Goal: Task Accomplishment & Management: Use online tool/utility

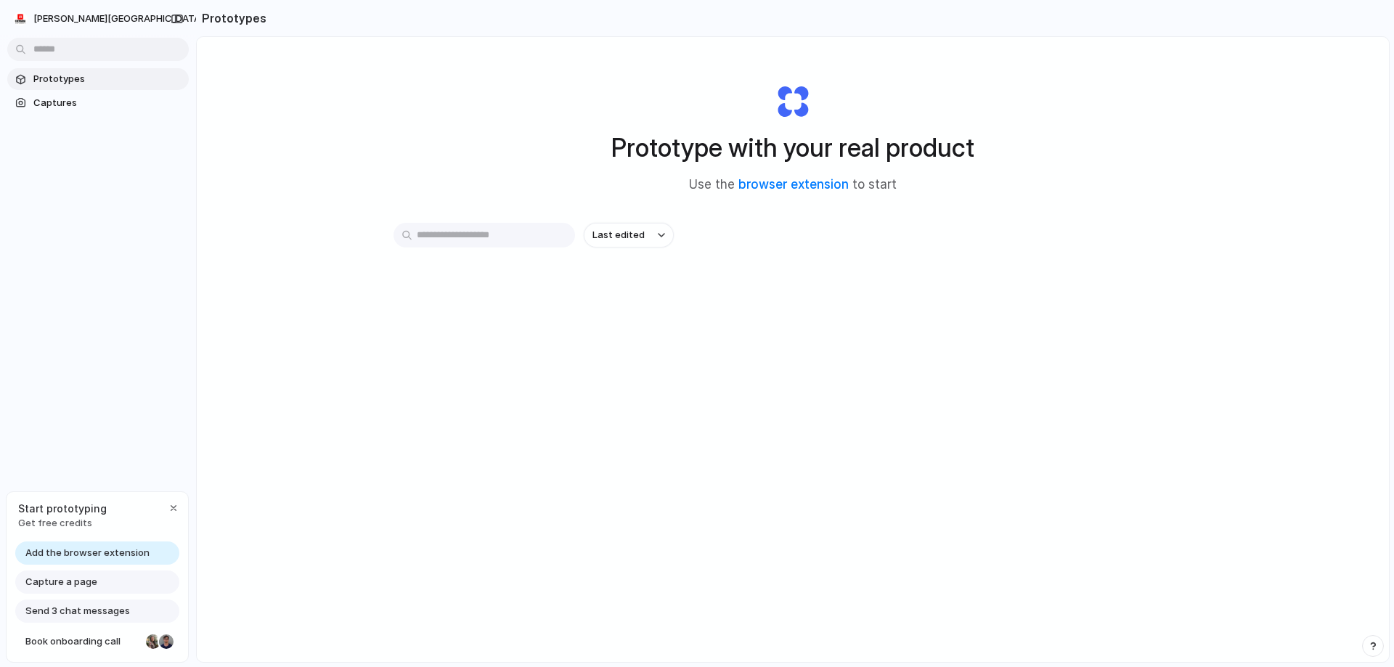
click at [100, 545] on link "Add the browser extension" at bounding box center [97, 553] width 164 height 23
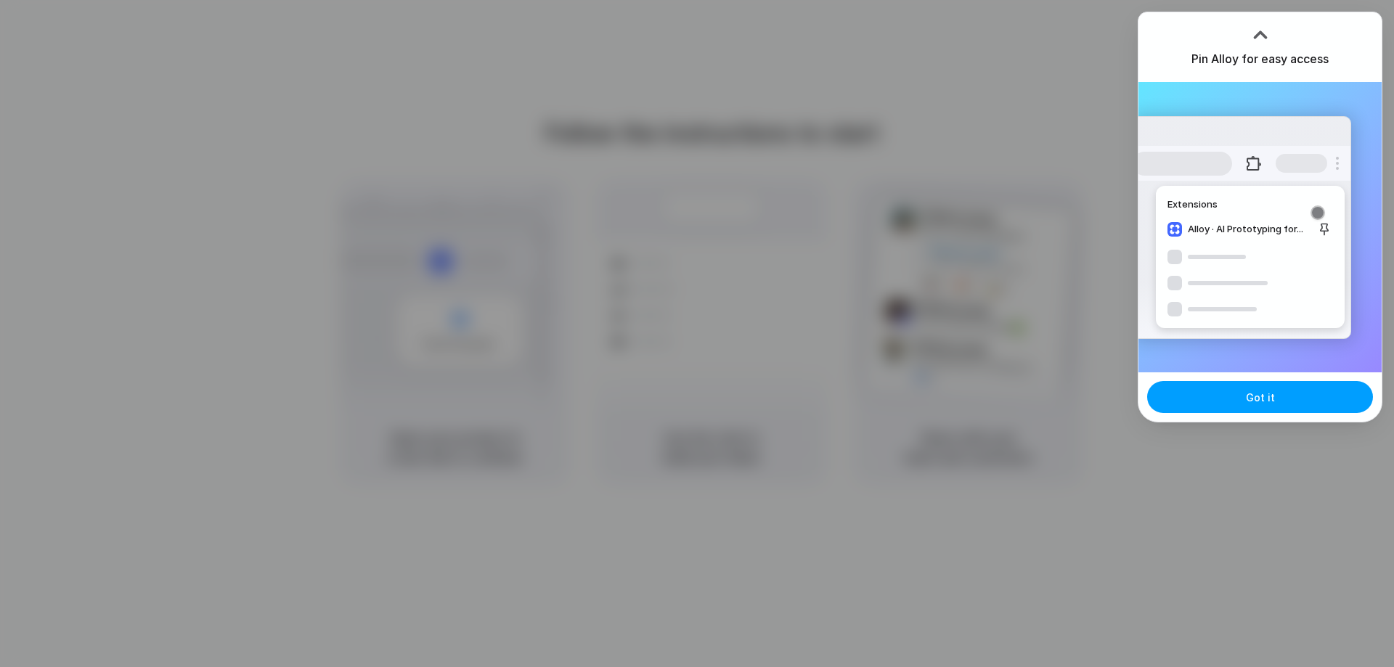
click at [1262, 409] on button "Got it" at bounding box center [1260, 397] width 226 height 32
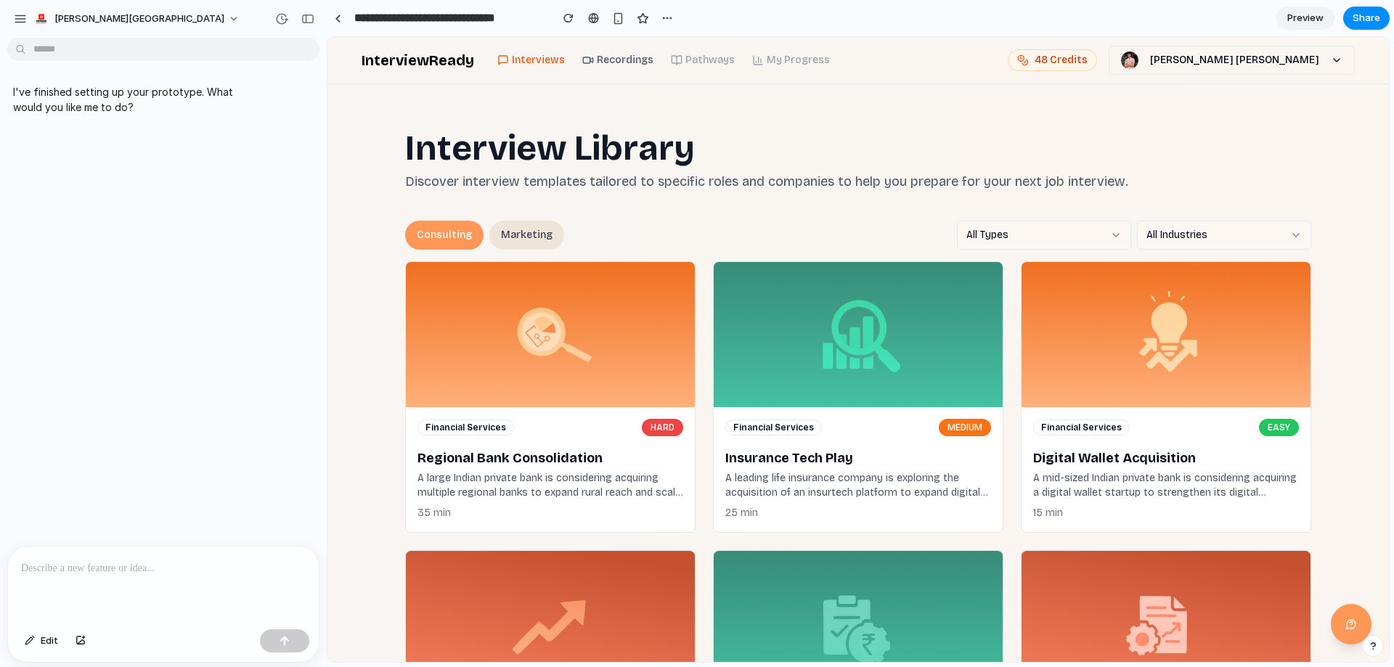
click at [138, 560] on p at bounding box center [163, 568] width 285 height 17
click at [86, 547] on div at bounding box center [163, 585] width 311 height 77
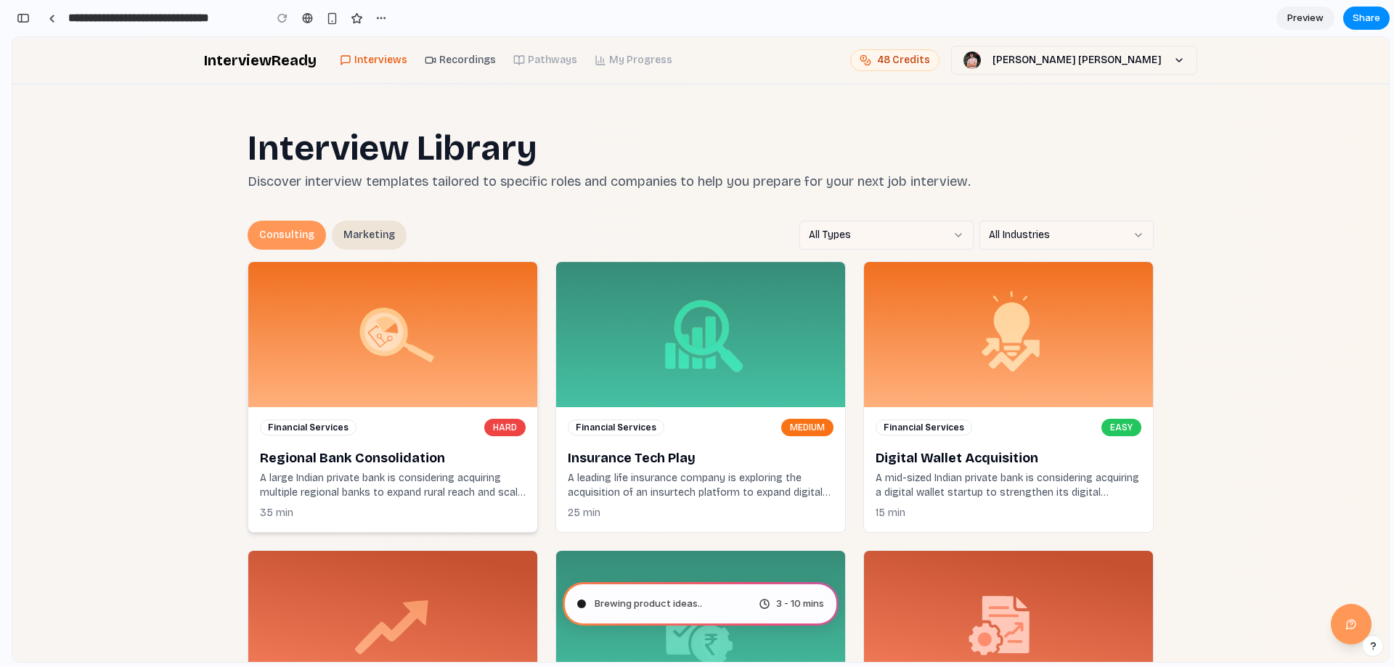
type input "**********"
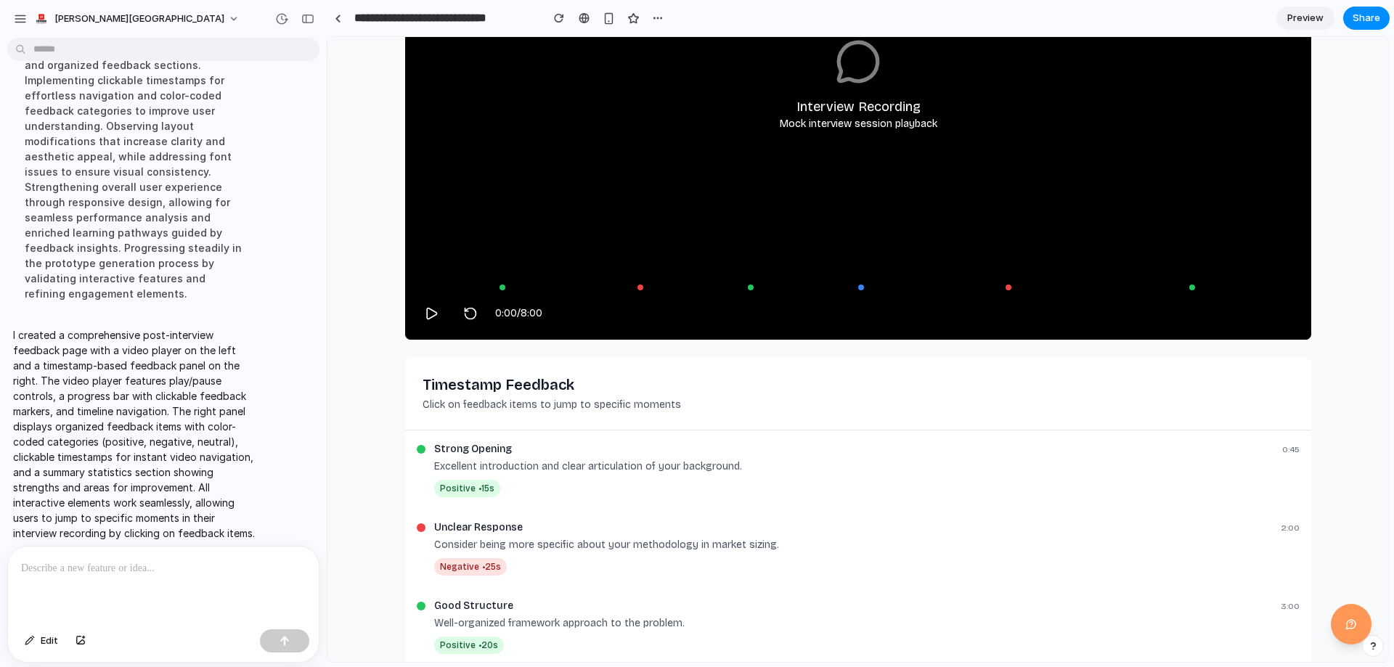
scroll to position [468, 0]
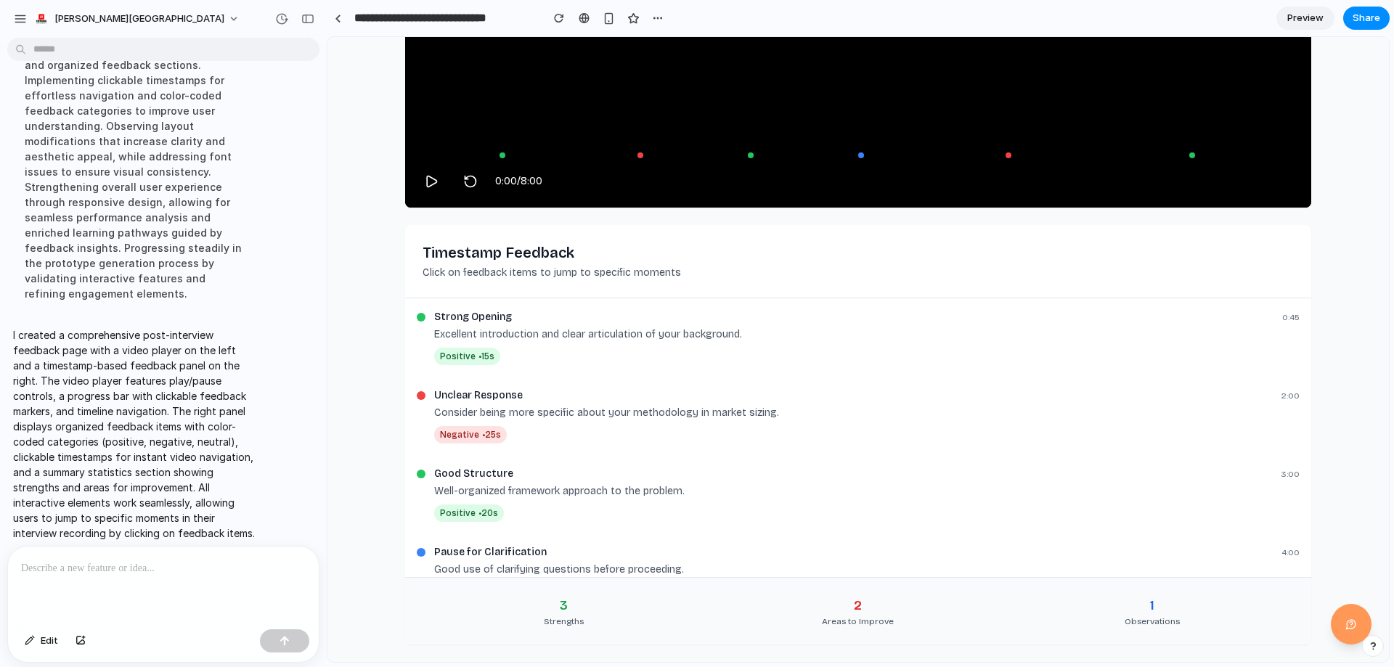
click at [855, 627] on div "Areas to Improve" at bounding box center [858, 622] width 282 height 12
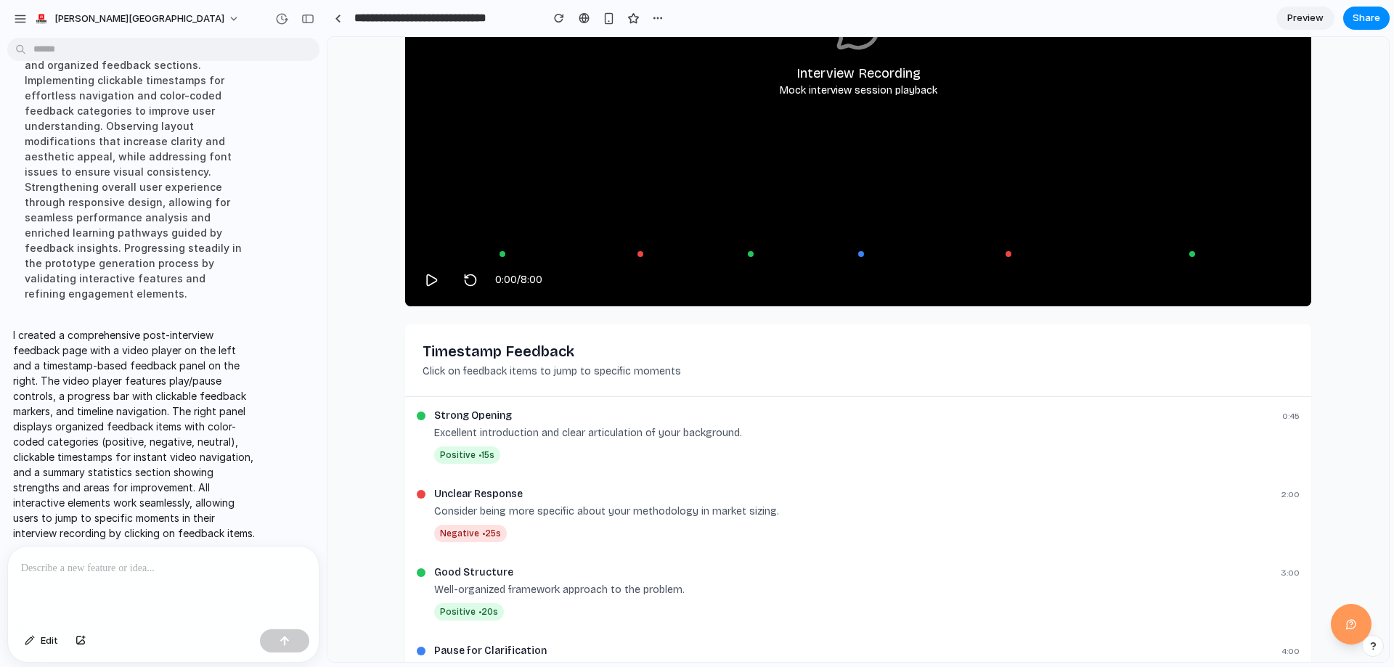
scroll to position [105, 0]
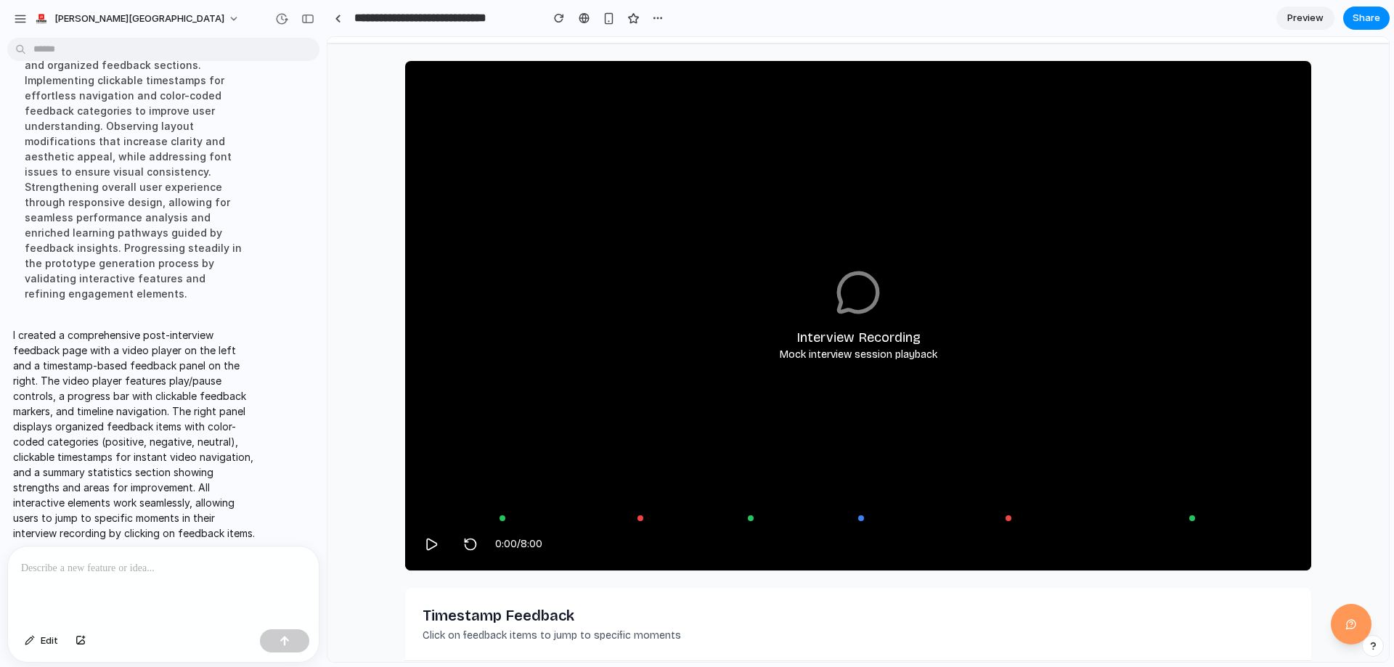
click at [539, 402] on div "Interview Recording Mock interview session playback" at bounding box center [858, 316] width 906 height 510
drag, startPoint x: 813, startPoint y: 375, endPoint x: 468, endPoint y: 557, distance: 389.8
click at [808, 377] on div "Interview Recording Mock interview session playback" at bounding box center [858, 316] width 906 height 510
click at [489, 515] on div "0:00 / 8:00" at bounding box center [858, 537] width 906 height 67
click at [500, 524] on div "0:00 / 8:00" at bounding box center [858, 538] width 883 height 44
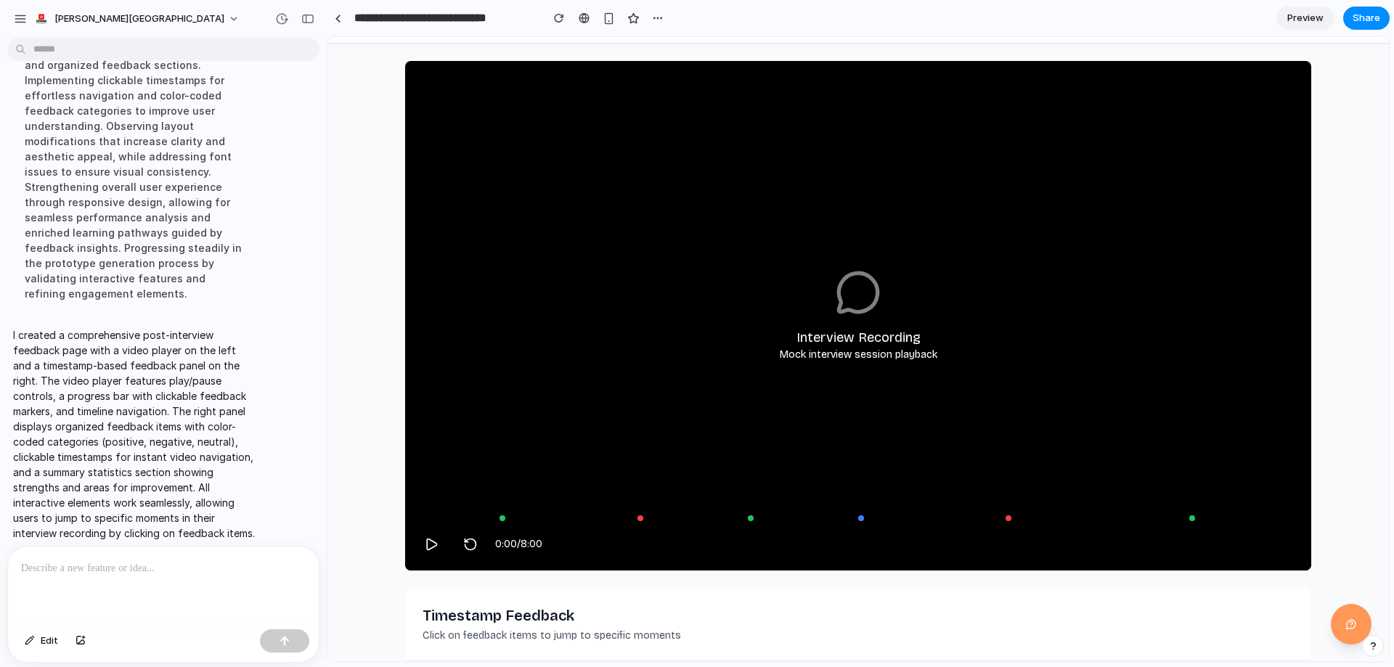
click at [500, 518] on div at bounding box center [503, 519] width 6 height 6
click at [656, 509] on div "0:45 / 8:00" at bounding box center [858, 537] width 906 height 67
click at [662, 511] on div "0:45 / 8:00" at bounding box center [858, 537] width 906 height 67
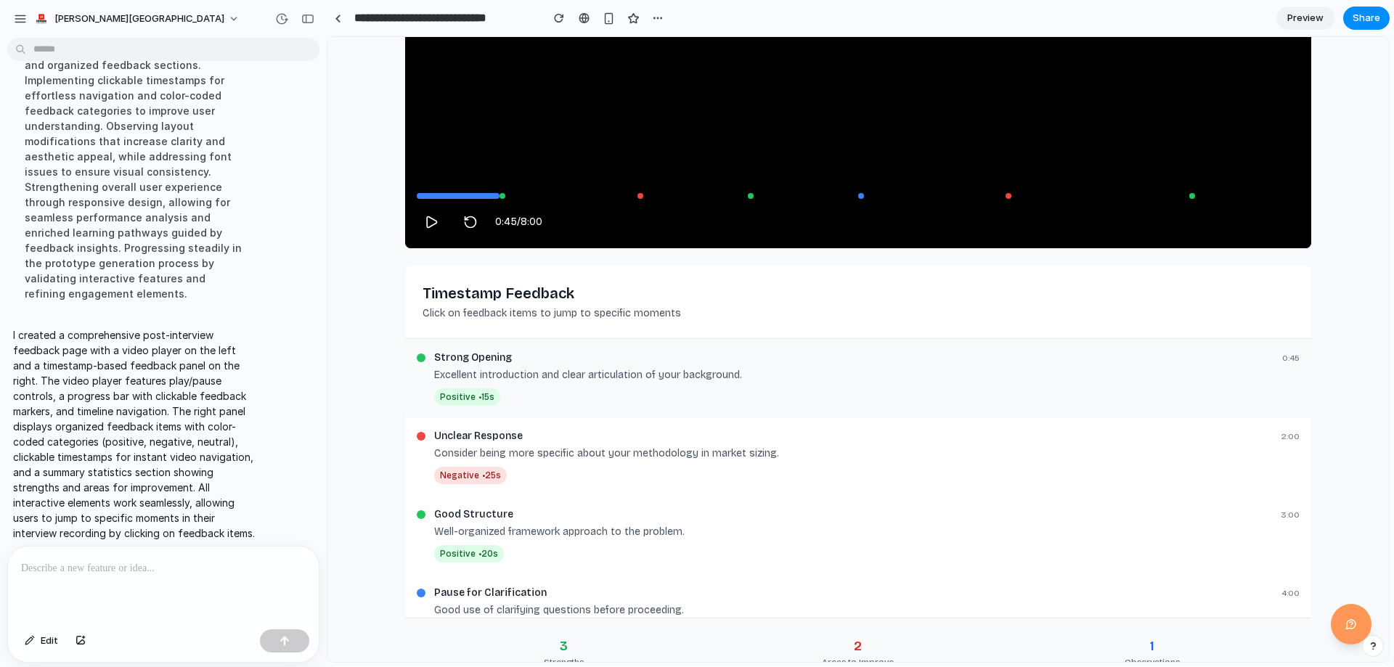
scroll to position [468, 0]
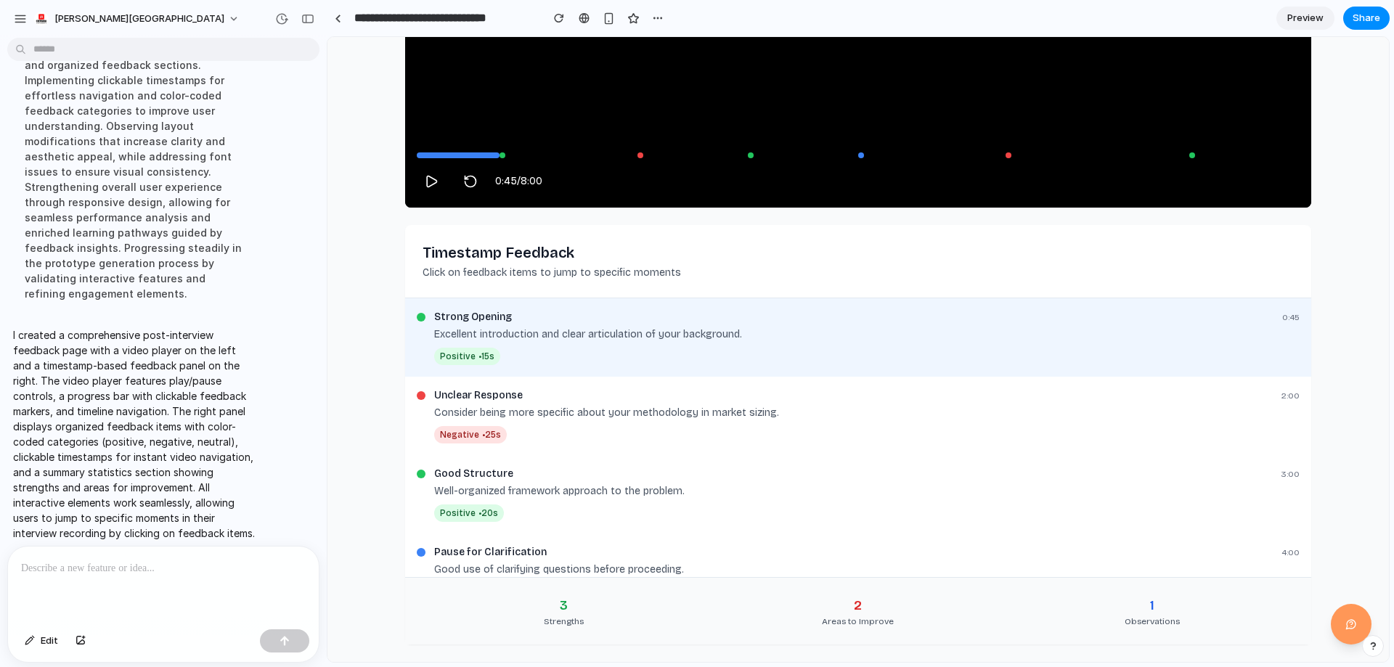
click at [1298, 20] on span "Preview" at bounding box center [1306, 18] width 36 height 15
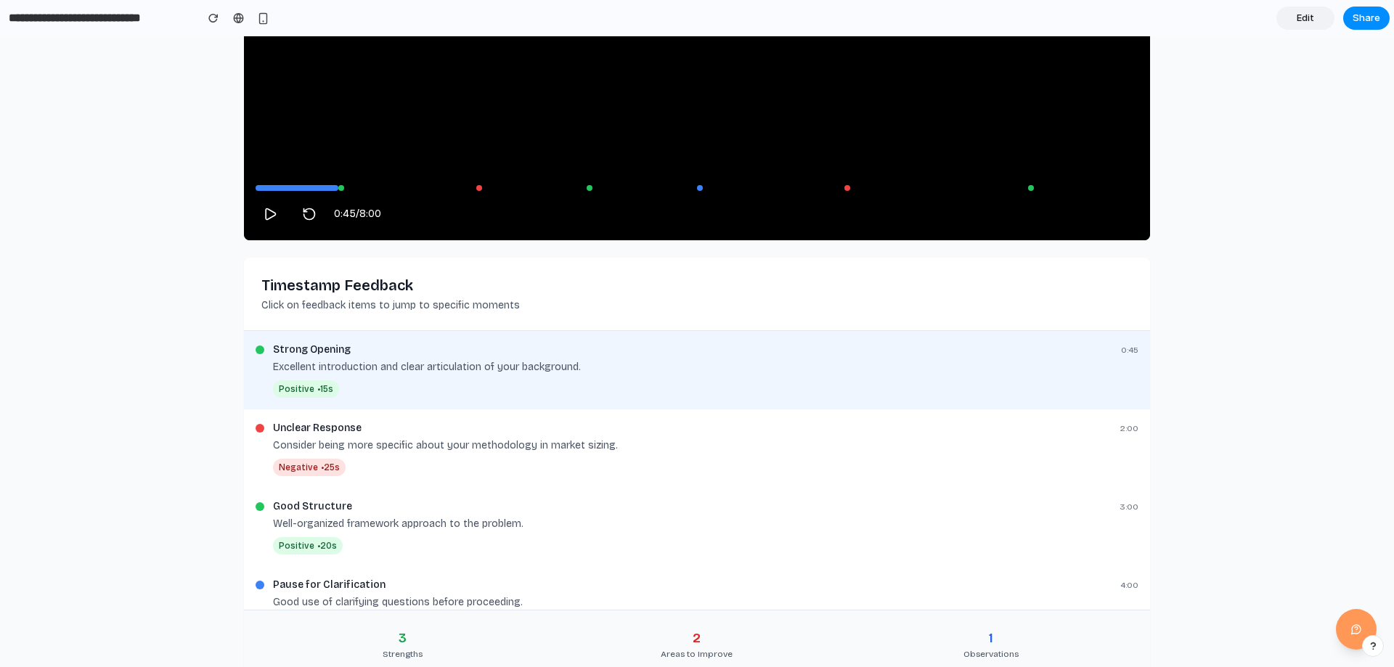
scroll to position [436, 0]
